Goal: Register for event/course

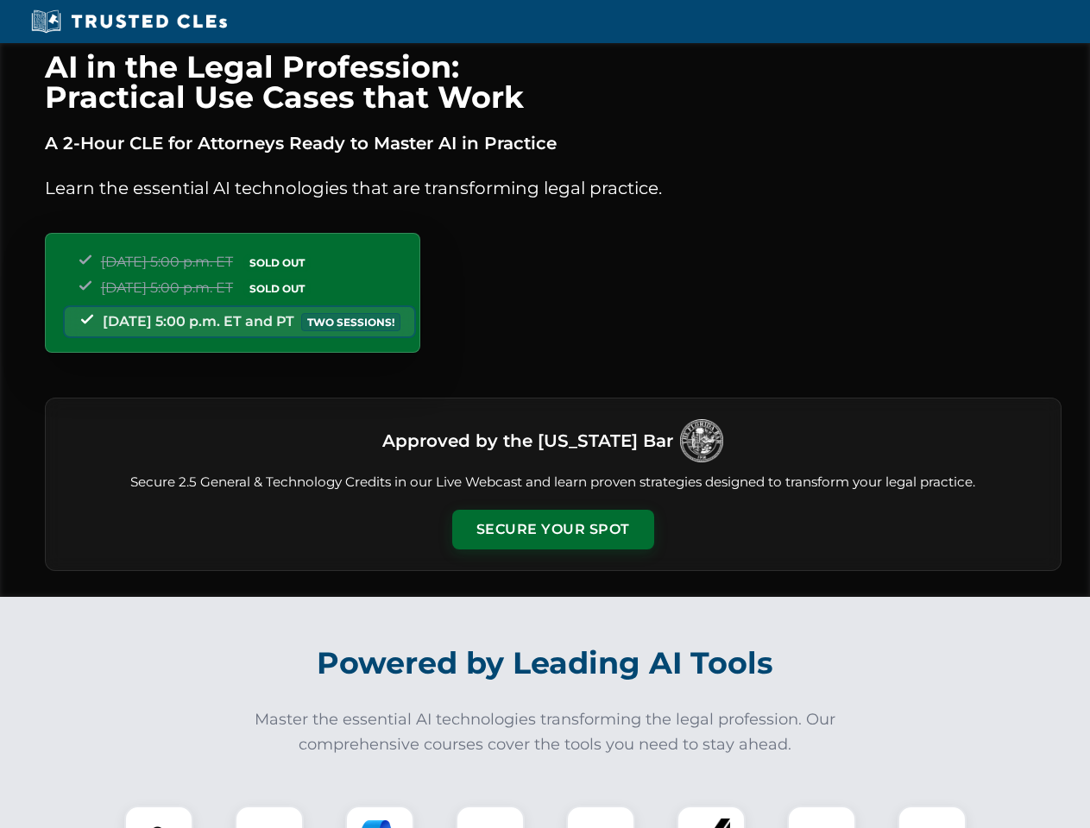
click at [552, 530] on button "Secure Your Spot" at bounding box center [553, 530] width 202 height 40
click at [159, 817] on img at bounding box center [159, 840] width 50 height 50
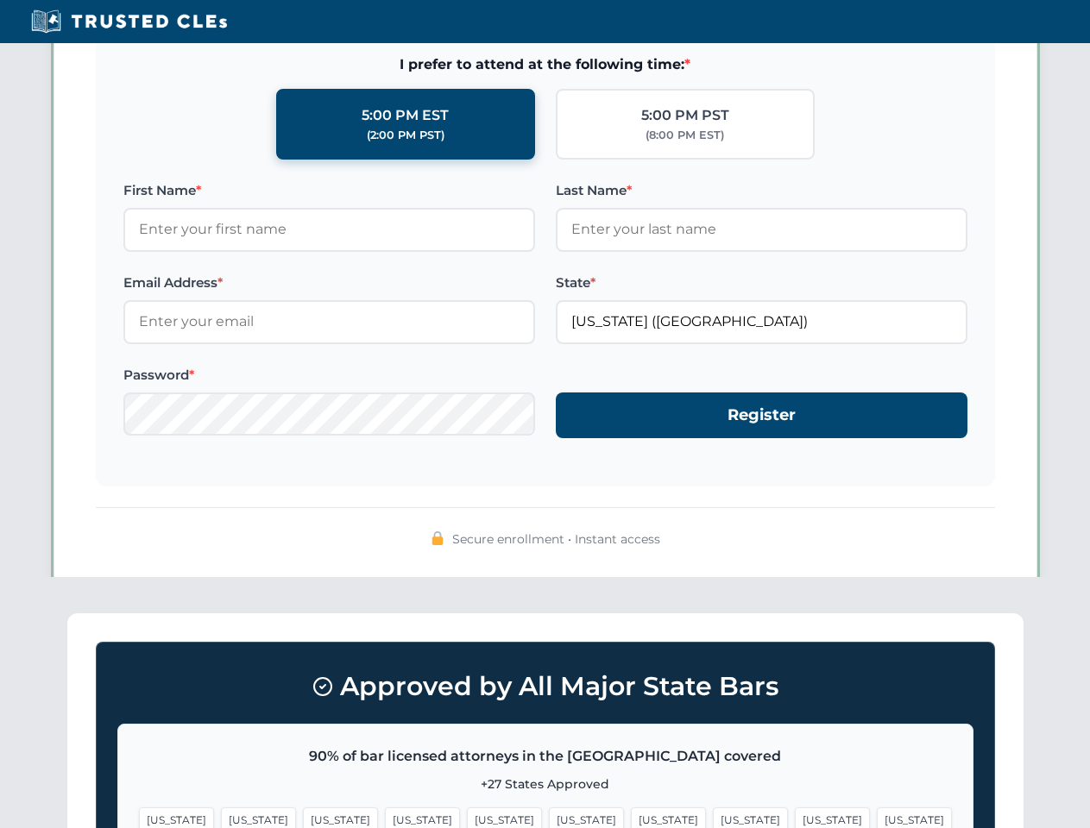
click at [631, 817] on span "[US_STATE]" at bounding box center [668, 820] width 75 height 25
click at [795, 817] on span "[US_STATE]" at bounding box center [832, 820] width 75 height 25
